Goal: Check status: Check status

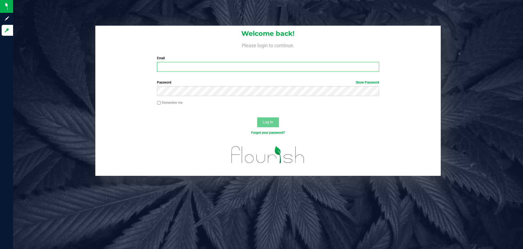
click at [317, 65] on input "Email" at bounding box center [268, 67] width 222 height 10
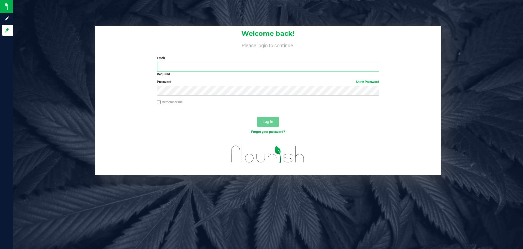
type input "[EMAIL_ADDRESS][DOMAIN_NAME]"
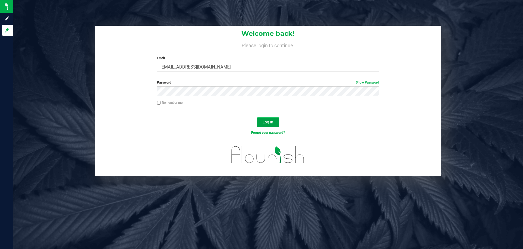
click at [276, 120] on button "Log In" at bounding box center [268, 122] width 22 height 10
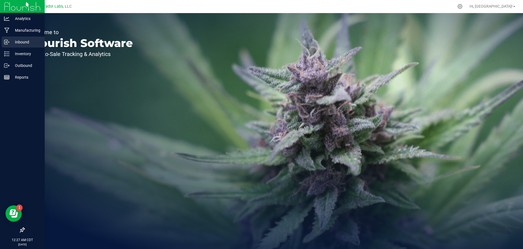
click at [25, 44] on p "Inbound" at bounding box center [26, 42] width 33 height 7
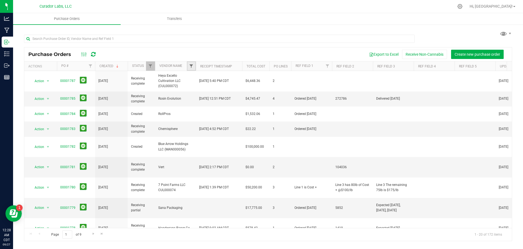
click at [191, 66] on span "Filter" at bounding box center [191, 66] width 4 height 4
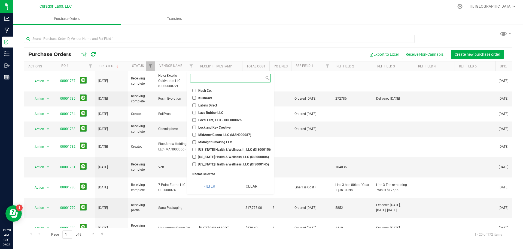
scroll to position [1220, 0]
click at [207, 125] on li "Lock and Key Creative" at bounding box center [230, 127] width 81 height 6
click at [198, 127] on label "Lock and Key Creative" at bounding box center [211, 127] width 38 height 4
click at [196, 127] on input "Lock and Key Creative" at bounding box center [194, 127] width 4 height 4
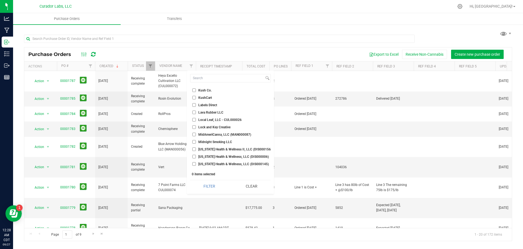
checkbox input "true"
click at [214, 190] on button "Filter" at bounding box center [209, 186] width 38 height 12
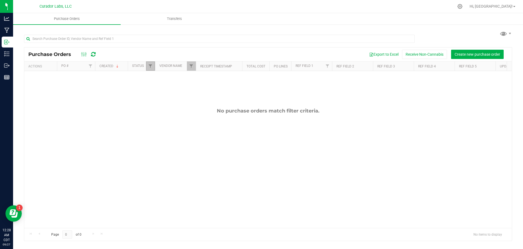
click at [147, 68] on link "Filter" at bounding box center [150, 65] width 9 height 9
click at [159, 88] on span "Select All" at bounding box center [163, 89] width 13 height 3
click at [155, 88] on input "Select All" at bounding box center [154, 89] width 4 height 4
checkbox input "true"
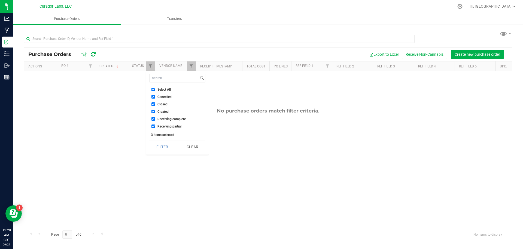
checkbox input "true"
click at [169, 146] on button "Filter" at bounding box center [162, 147] width 26 height 12
